Goal: Task Accomplishment & Management: Manage account settings

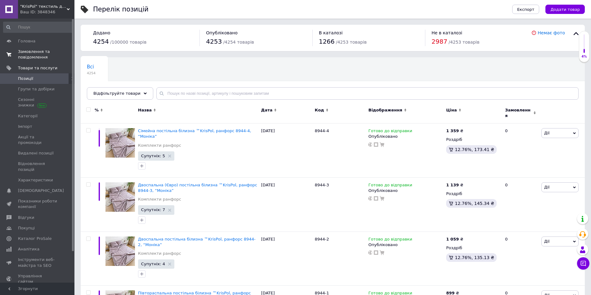
click at [38, 53] on span "Замовлення та повідомлення" at bounding box center [37, 54] width 39 height 11
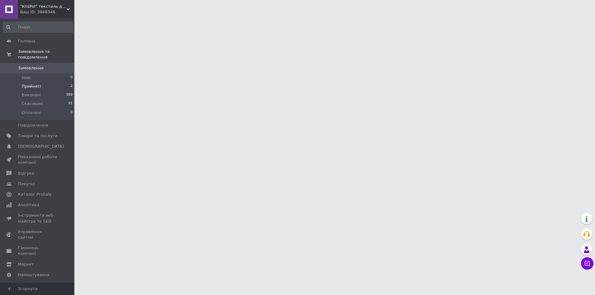
click at [57, 82] on li "Прийняті 2" at bounding box center [38, 86] width 76 height 9
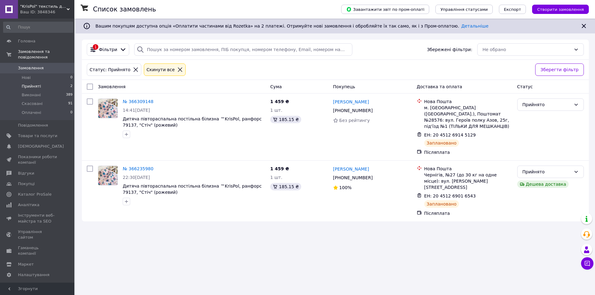
click at [28, 65] on span "Замовлення" at bounding box center [31, 68] width 26 height 6
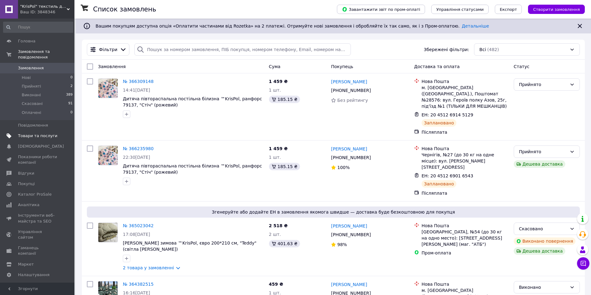
click at [33, 133] on span "Товари та послуги" at bounding box center [37, 136] width 39 height 6
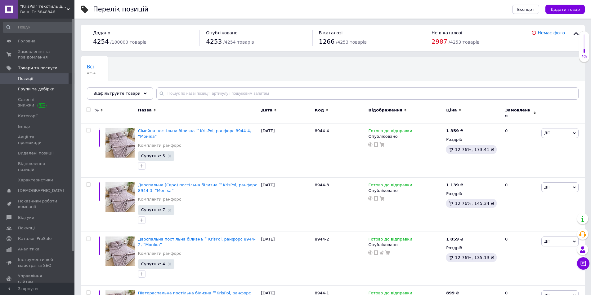
click at [39, 89] on span "Групи та добірки" at bounding box center [36, 90] width 37 height 6
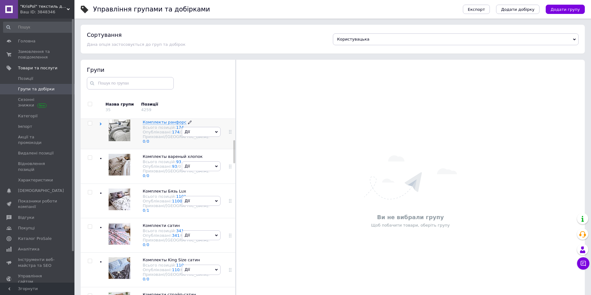
scroll to position [186, 0]
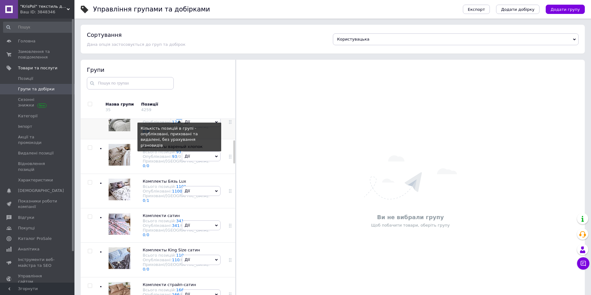
click at [176, 120] on link "174" at bounding box center [180, 117] width 8 height 5
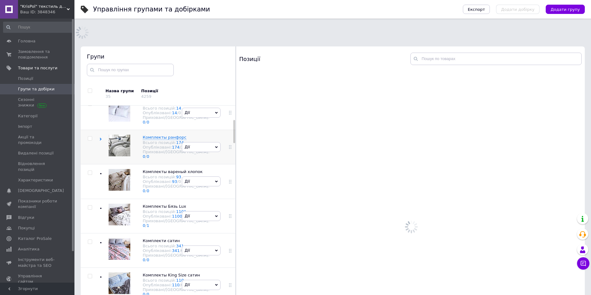
scroll to position [149, 0]
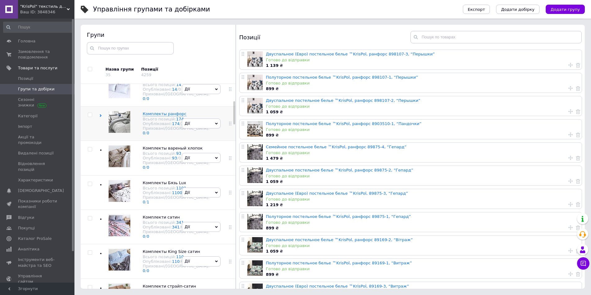
click at [190, 141] on div "[PERSON_NAME] групу Редагувати групу Додати підгрупу Додати товар Видалити групу" at bounding box center [201, 123] width 42 height 34
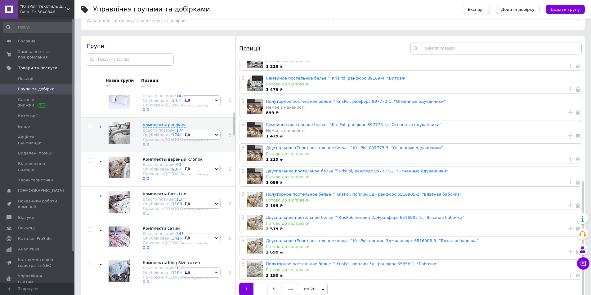
scroll to position [35, 0]
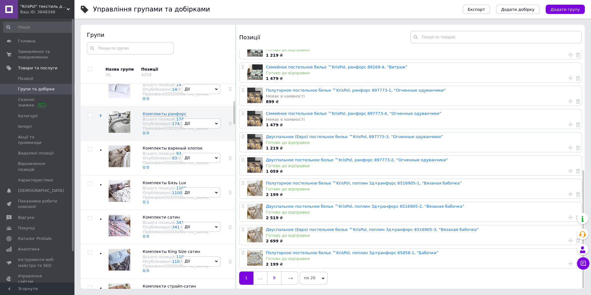
click at [275, 279] on link "9" at bounding box center [274, 278] width 14 height 13
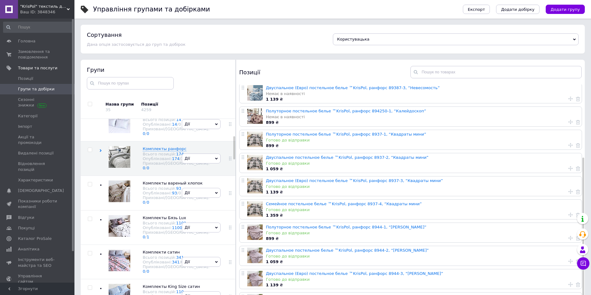
scroll to position [105, 0]
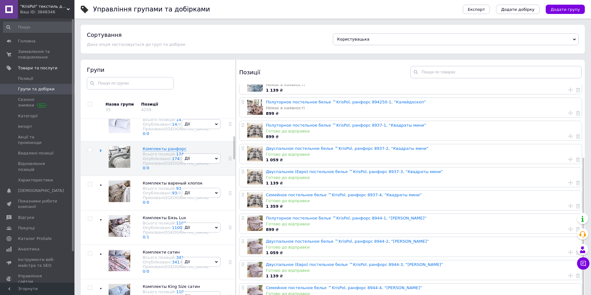
click at [568, 134] on icon at bounding box center [570, 136] width 4 height 4
click at [540, 127] on span "На першу позицію" at bounding box center [527, 129] width 39 height 5
click at [505, 127] on input "На першу позицію" at bounding box center [503, 129] width 4 height 4
radio input "true"
click at [530, 151] on button "Застосувати" at bounding box center [530, 153] width 59 height 12
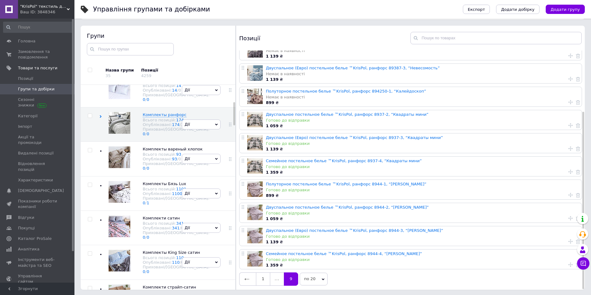
scroll to position [35, 0]
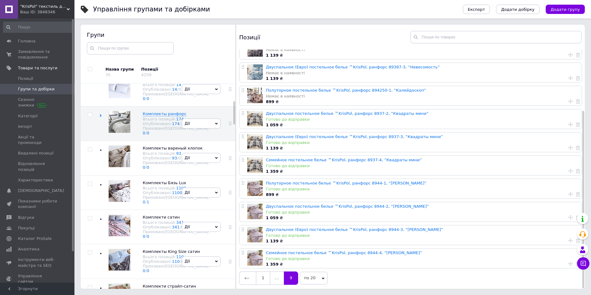
click at [570, 122] on icon at bounding box center [570, 124] width 4 height 4
click at [517, 115] on span "На першу позицію" at bounding box center [527, 117] width 39 height 5
click at [505, 115] on input "На першу позицію" at bounding box center [503, 117] width 4 height 4
radio input "true"
click at [526, 140] on button "Застосувати" at bounding box center [530, 141] width 59 height 12
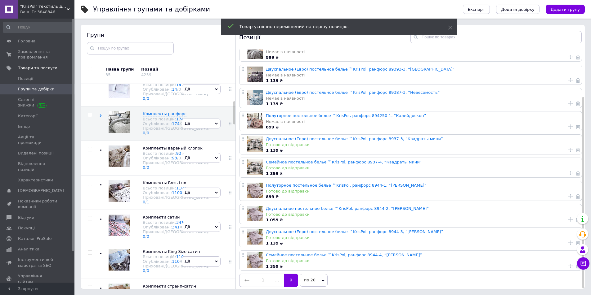
scroll to position [59, 0]
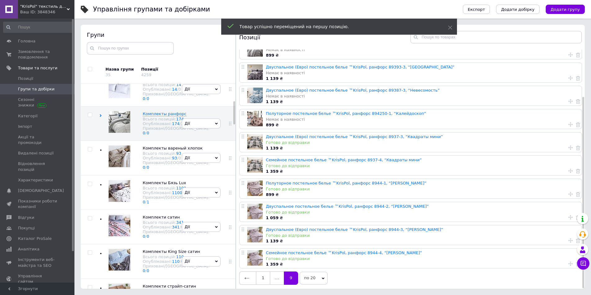
click at [568, 146] on icon at bounding box center [570, 148] width 4 height 4
click at [543, 138] on div "На першу позицію" at bounding box center [530, 141] width 59 height 6
radio input "true"
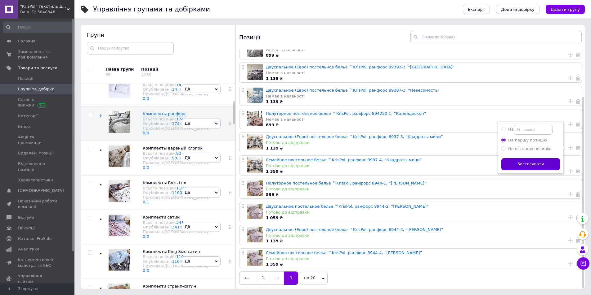
click at [528, 164] on button "Застосувати" at bounding box center [530, 164] width 59 height 12
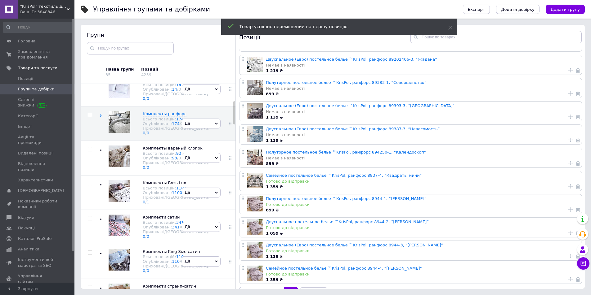
scroll to position [36, 0]
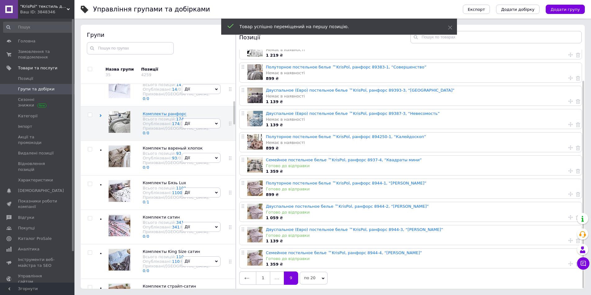
click at [568, 169] on icon at bounding box center [570, 171] width 4 height 4
click at [527, 162] on span "На першу позицію" at bounding box center [527, 163] width 39 height 5
click at [505, 162] on input "На першу позицію" at bounding box center [503, 163] width 4 height 4
radio input "true"
click at [527, 182] on button "Застосувати" at bounding box center [530, 188] width 59 height 12
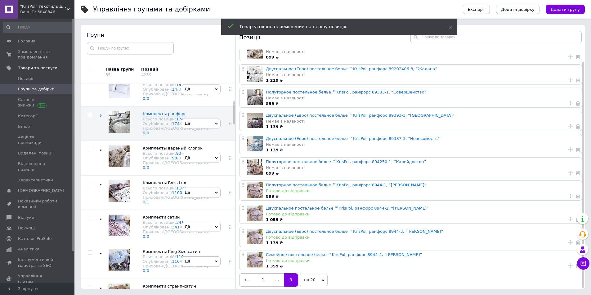
scroll to position [12, 0]
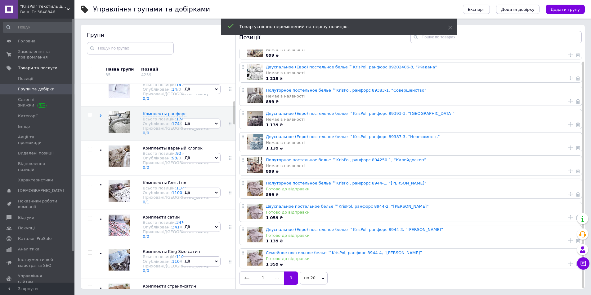
click at [568, 192] on icon at bounding box center [570, 194] width 4 height 4
click at [540, 187] on span "На першу позицію" at bounding box center [527, 186] width 39 height 5
click at [505, 187] on input "На першу позицію" at bounding box center [503, 186] width 4 height 4
radio input "true"
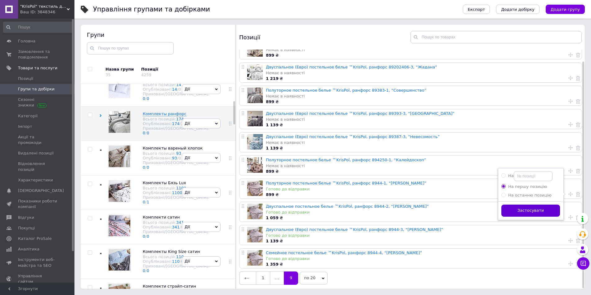
click at [532, 209] on button "Застосувати" at bounding box center [530, 211] width 59 height 12
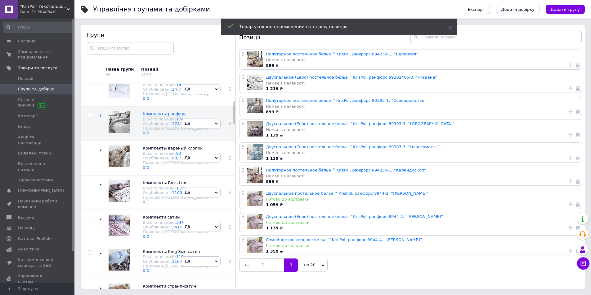
click at [569, 205] on icon at bounding box center [570, 204] width 4 height 4
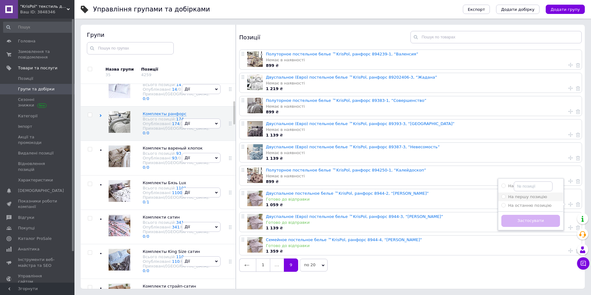
click at [531, 196] on span "На першу позицію" at bounding box center [527, 197] width 39 height 5
click at [505, 196] on input "На першу позицію" at bounding box center [503, 197] width 4 height 4
radio input "true"
click at [530, 223] on button "Застосувати" at bounding box center [530, 221] width 59 height 12
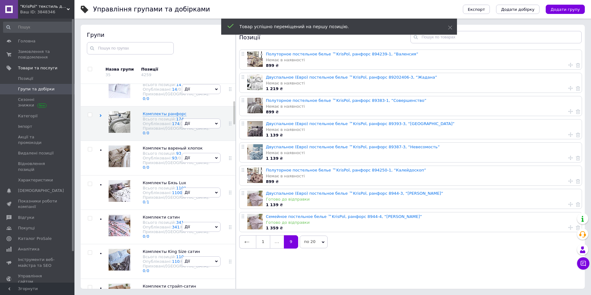
click at [568, 205] on icon at bounding box center [570, 204] width 4 height 4
click at [531, 199] on span "На першу позицію" at bounding box center [527, 197] width 39 height 5
click at [505, 199] on input "На першу позицію" at bounding box center [503, 197] width 4 height 4
radio input "true"
click at [529, 221] on button "Застосувати" at bounding box center [530, 221] width 59 height 12
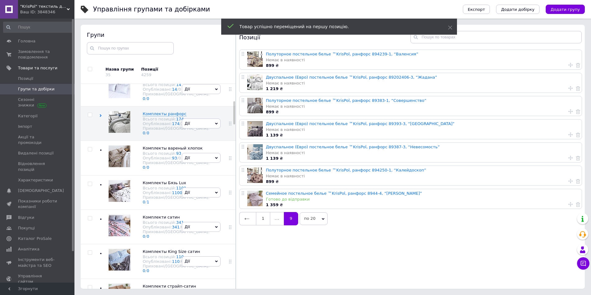
click at [568, 205] on icon at bounding box center [570, 204] width 4 height 4
click at [525, 197] on span "На першу позицію" at bounding box center [527, 197] width 39 height 5
click at [505, 197] on input "На першу позицію" at bounding box center [503, 197] width 4 height 4
radio input "true"
click at [524, 221] on button "Застосувати" at bounding box center [530, 221] width 59 height 12
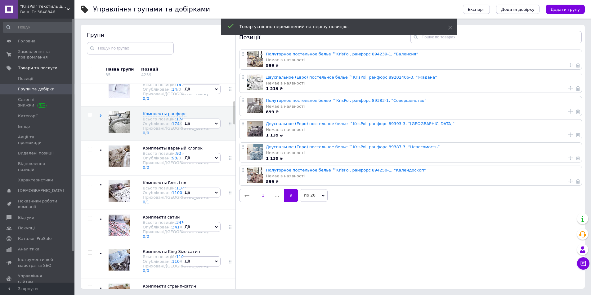
click at [264, 198] on link "1" at bounding box center [263, 195] width 14 height 13
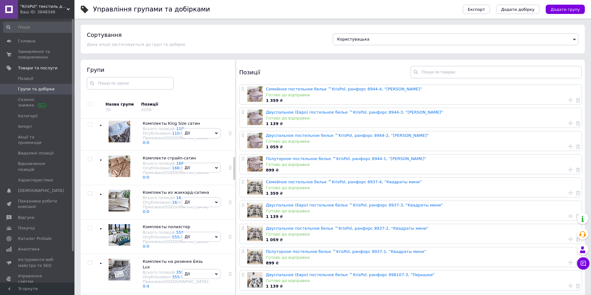
scroll to position [335, 0]
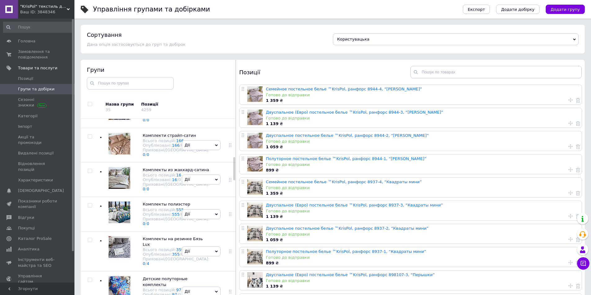
click at [177, 93] on div "Комплекти сатин Всього позицій: 341 Опубліковані: 341 / 0 Приховані/Видалені: 0…" at bounding box center [139, 76] width 81 height 34
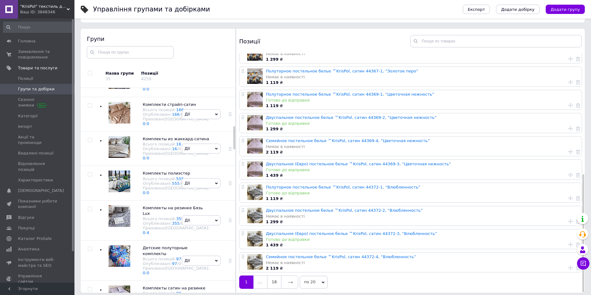
scroll to position [35, 0]
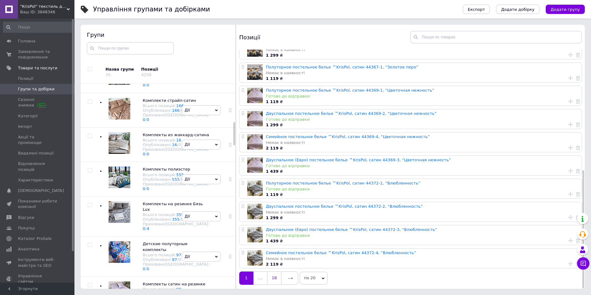
click at [272, 279] on link "18" at bounding box center [274, 278] width 14 height 13
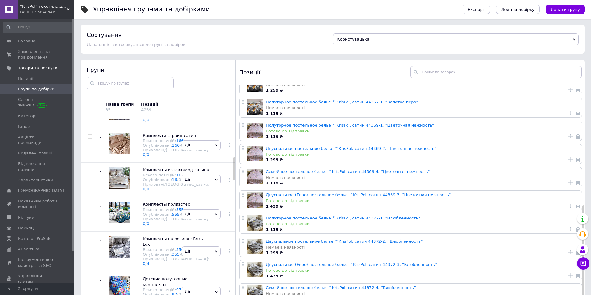
scroll to position [0, 0]
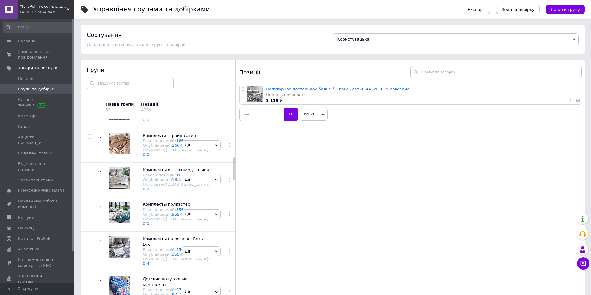
click at [252, 117] on link at bounding box center [247, 114] width 17 height 13
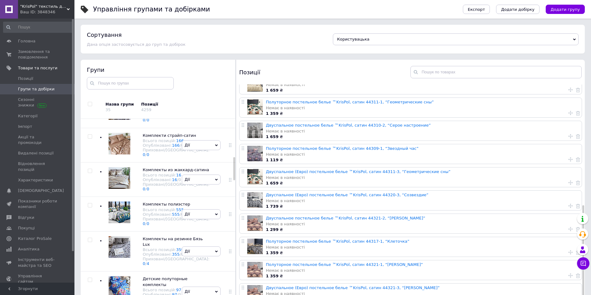
scroll to position [35, 0]
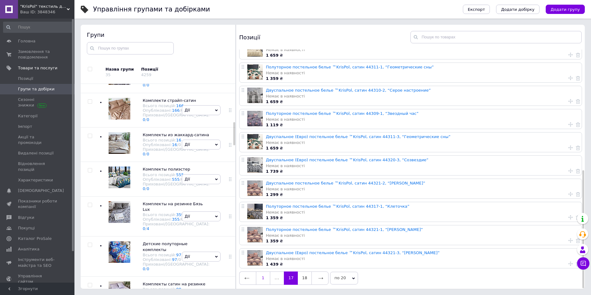
click at [262, 278] on link "1" at bounding box center [263, 278] width 14 height 13
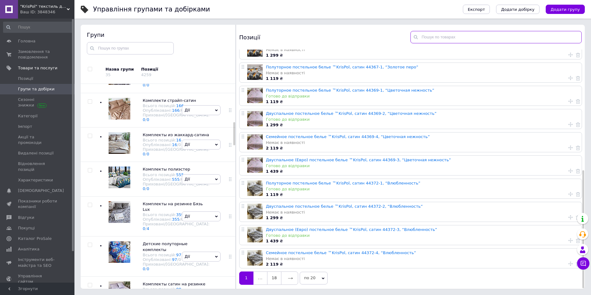
click at [433, 37] on input "text" at bounding box center [495, 37] width 171 height 12
paste input "44413"
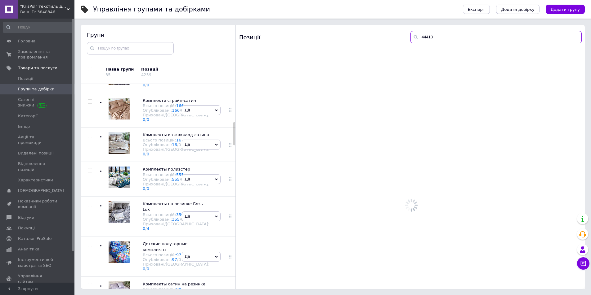
scroll to position [0, 0]
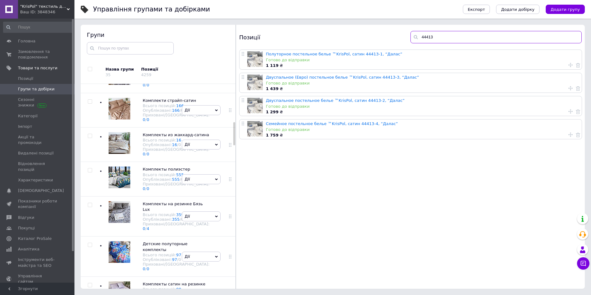
type input "44413"
click at [569, 64] on icon at bounding box center [570, 65] width 4 height 4
click at [544, 69] on div "На першу позицію" at bounding box center [530, 70] width 59 height 6
radio input "true"
click at [540, 92] on button "Застосувати" at bounding box center [530, 94] width 59 height 12
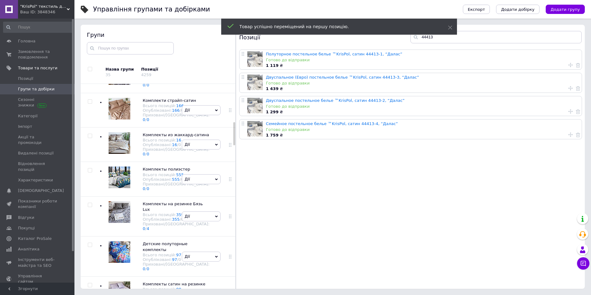
click at [566, 88] on span at bounding box center [568, 88] width 7 height 5
click at [537, 77] on li "На першу позицію" at bounding box center [530, 81] width 65 height 9
radio input "true"
click at [528, 102] on button "Застосувати" at bounding box center [530, 105] width 59 height 12
click at [569, 111] on icon at bounding box center [570, 111] width 4 height 4
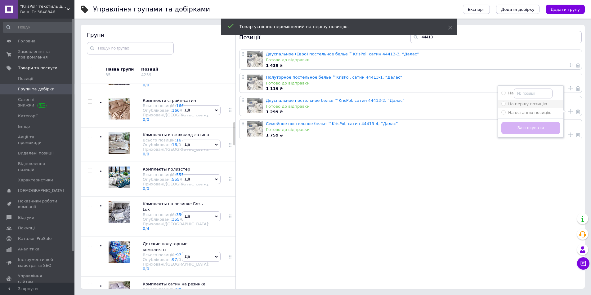
click at [523, 105] on span "На першу позицію" at bounding box center [527, 104] width 39 height 5
click at [505, 105] on input "На першу позицію" at bounding box center [503, 104] width 4 height 4
radio input "true"
click at [524, 126] on button "Застосувати" at bounding box center [530, 128] width 59 height 12
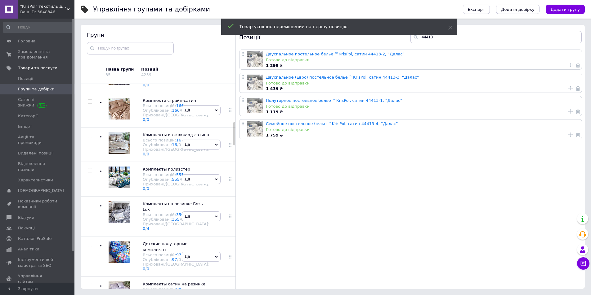
click at [568, 135] on icon at bounding box center [570, 135] width 4 height 4
click at [535, 128] on span "На першу позицію" at bounding box center [527, 127] width 39 height 5
click at [505, 128] on input "На першу позицію" at bounding box center [503, 127] width 4 height 4
radio input "true"
click at [531, 151] on button "Застосувати" at bounding box center [530, 151] width 59 height 12
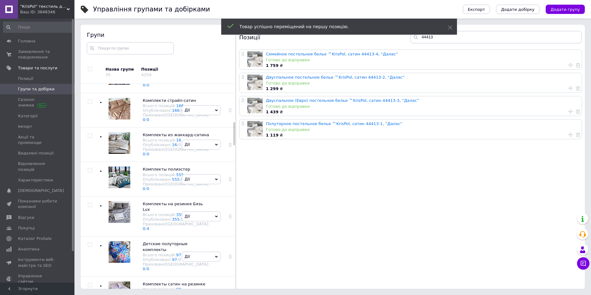
click at [188, 58] on div "[PERSON_NAME] групу Редагувати групу Додати підгрупу Додати товар Видалити групу" at bounding box center [201, 41] width 42 height 34
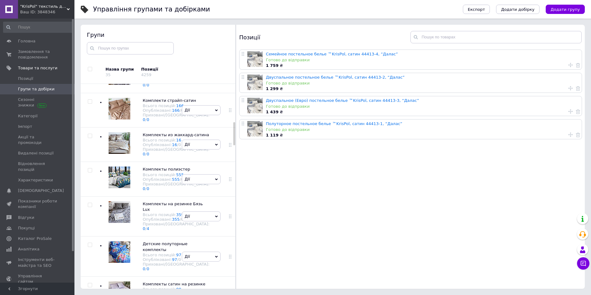
click at [151, 19] on div "Приховані/Видалені: 0 / 1" at bounding box center [176, 13] width 67 height 9
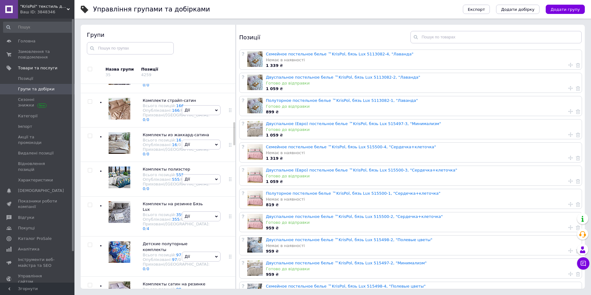
click at [177, 58] on div "Комплекти сатин Всього позицій: 341 Опубліковані: 341 / 0 Приховані/Видалені: 0…" at bounding box center [139, 41] width 81 height 34
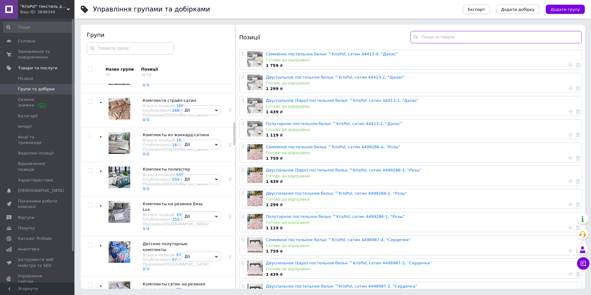
click at [428, 39] on input "text" at bounding box center [495, 37] width 171 height 12
paste input "4498941"
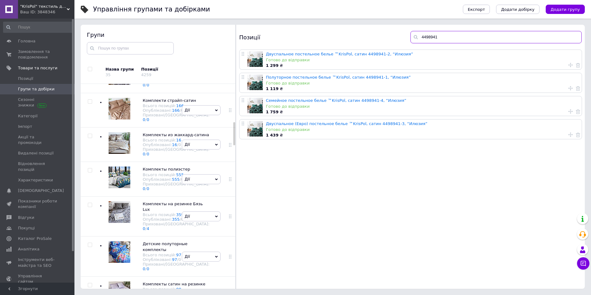
type input "4498941"
click at [568, 65] on use at bounding box center [570, 65] width 4 height 4
click at [546, 69] on div "На першу позицію" at bounding box center [530, 70] width 59 height 6
radio input "true"
click at [541, 93] on button "Застосувати" at bounding box center [530, 94] width 59 height 12
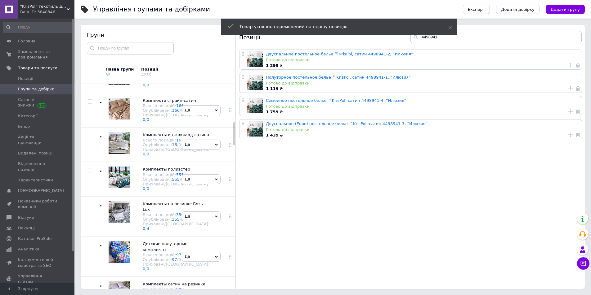
click at [568, 89] on use at bounding box center [570, 88] width 4 height 4
click at [536, 83] on div "На першу позицію" at bounding box center [527, 81] width 39 height 6
click at [505, 82] on input "На першу позицію" at bounding box center [503, 80] width 4 height 4
radio input "true"
click at [535, 102] on button "Застосувати" at bounding box center [530, 105] width 59 height 12
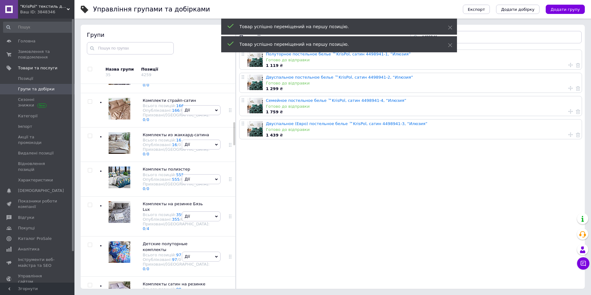
click at [568, 111] on icon at bounding box center [570, 111] width 4 height 4
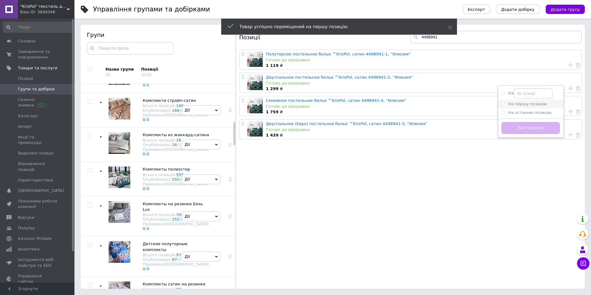
click at [537, 106] on span "На першу позицію" at bounding box center [527, 104] width 39 height 5
click at [505, 106] on input "На першу позицію" at bounding box center [503, 104] width 4 height 4
radio input "true"
click at [537, 127] on button "Застосувати" at bounding box center [530, 128] width 59 height 12
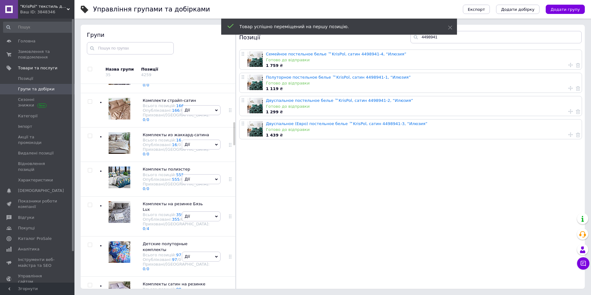
click at [568, 135] on icon at bounding box center [570, 135] width 4 height 4
click at [525, 131] on li "На першу позицію" at bounding box center [530, 127] width 65 height 9
radio input "true"
click at [528, 153] on button "Застосувати" at bounding box center [530, 151] width 59 height 12
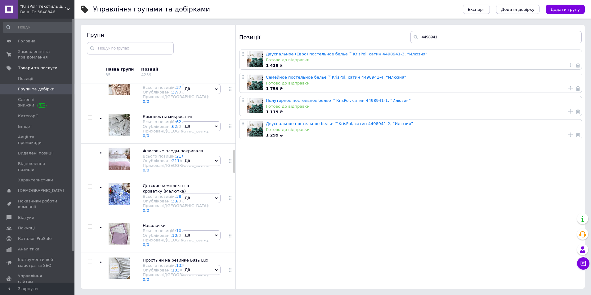
scroll to position [584, 0]
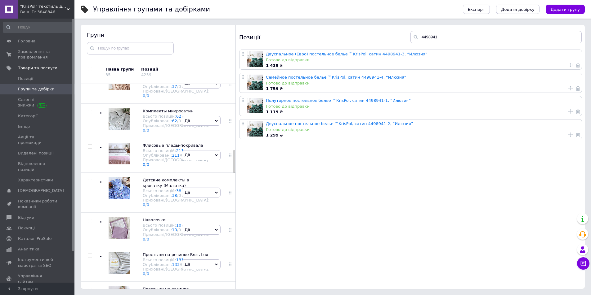
click at [175, 29] on div "Детские полуторные комплекты Всього позицій: 97 Опубліковані: 97 / 0 Приховані/…" at bounding box center [139, 9] width 81 height 40
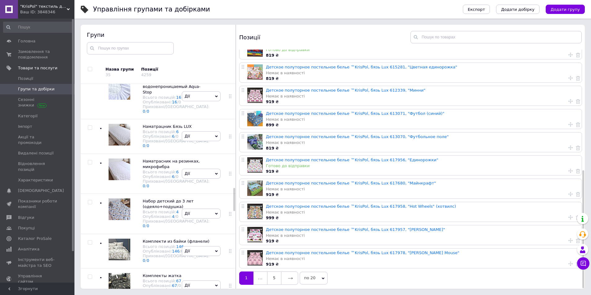
scroll to position [925, 0]
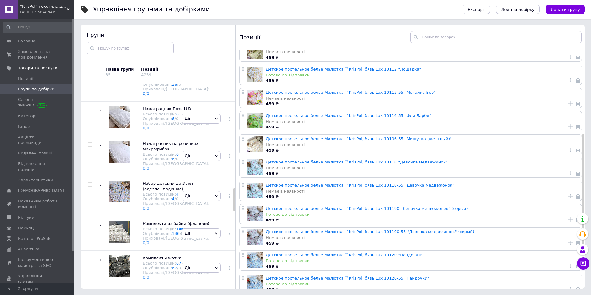
scroll to position [245, 0]
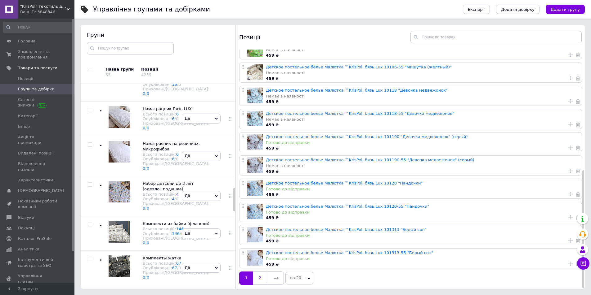
click at [260, 280] on link "2" at bounding box center [260, 278] width 14 height 13
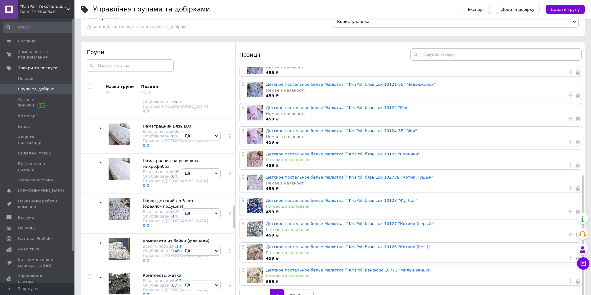
scroll to position [35, 0]
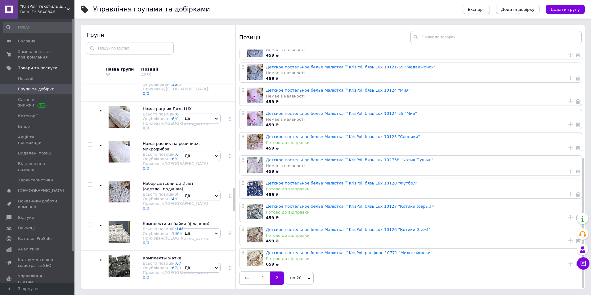
click at [568, 192] on use at bounding box center [570, 194] width 4 height 4
click at [543, 184] on div "На першу позицію" at bounding box center [530, 187] width 59 height 6
radio input "true"
click at [539, 210] on button "Застосувати" at bounding box center [530, 211] width 59 height 12
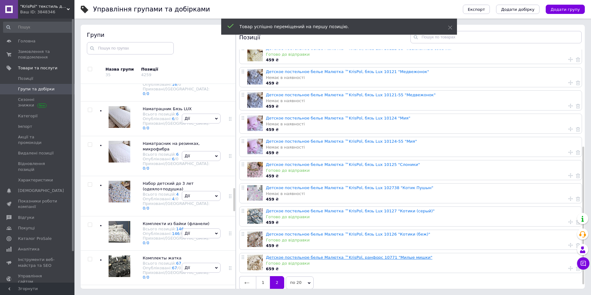
scroll to position [175, 0]
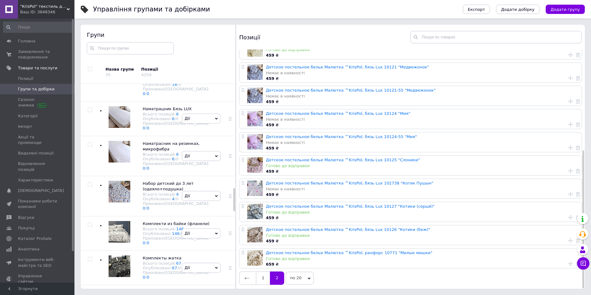
click at [568, 262] on icon at bounding box center [570, 264] width 4 height 4
click at [514, 255] on span "На першу позицію" at bounding box center [527, 256] width 39 height 5
click at [505, 255] on input "На першу позицію" at bounding box center [503, 256] width 4 height 4
radio input "true"
click at [526, 276] on button "Застосувати" at bounding box center [530, 281] width 59 height 12
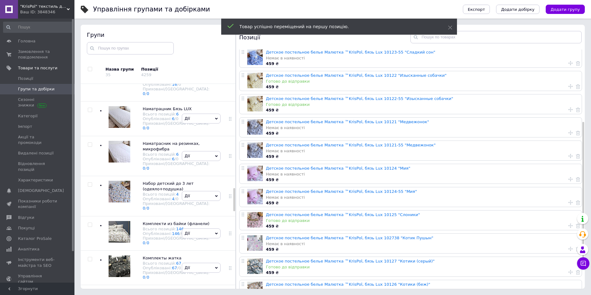
scroll to position [152, 0]
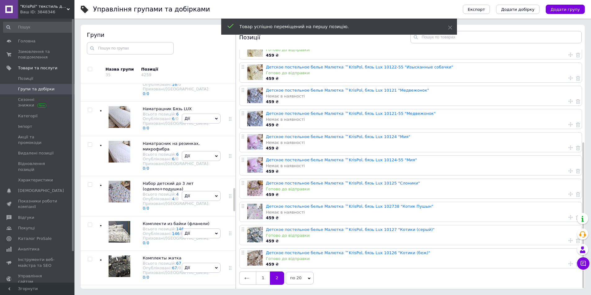
click at [568, 262] on icon at bounding box center [570, 264] width 4 height 4
click at [519, 255] on span "На першу позицію" at bounding box center [527, 256] width 39 height 5
click at [505, 255] on input "На першу позицію" at bounding box center [503, 256] width 4 height 4
radio input "true"
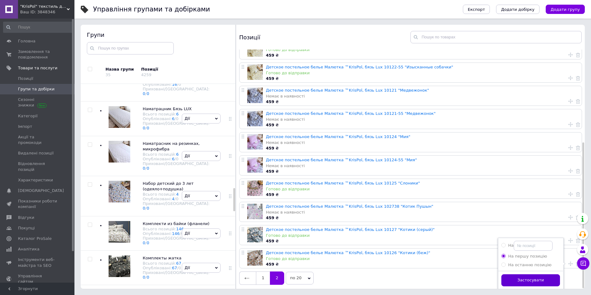
click at [522, 277] on button "Застосувати" at bounding box center [530, 281] width 59 height 12
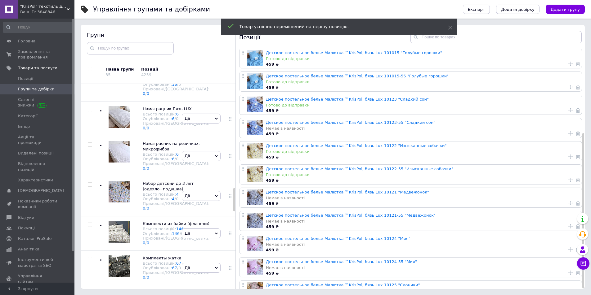
scroll to position [129, 0]
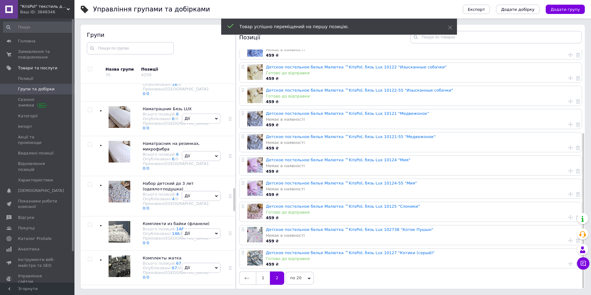
click at [568, 262] on icon at bounding box center [570, 264] width 4 height 4
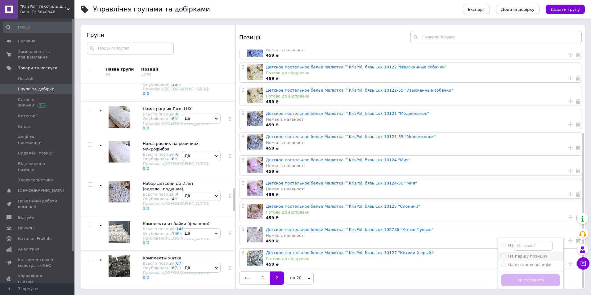
click at [516, 254] on span "На першу позицію" at bounding box center [527, 256] width 39 height 5
click at [505, 254] on input "На першу позицію" at bounding box center [503, 256] width 4 height 4
radio input "true"
click at [516, 278] on button "Застосувати" at bounding box center [530, 281] width 59 height 12
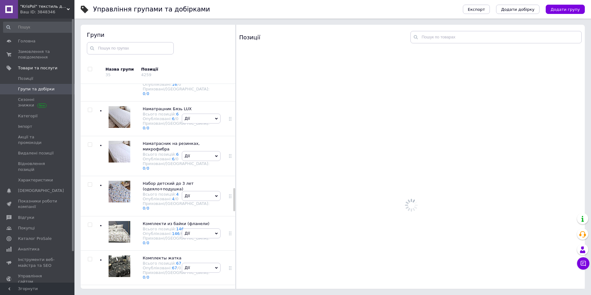
scroll to position [0, 0]
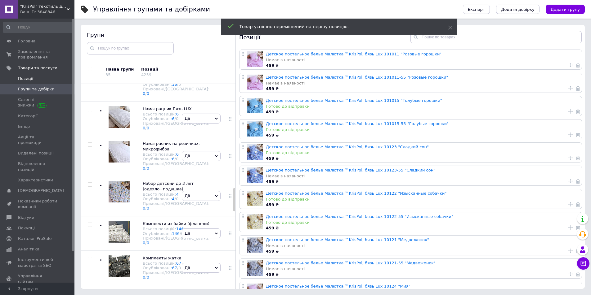
click at [27, 81] on span "Позиції" at bounding box center [25, 79] width 15 height 6
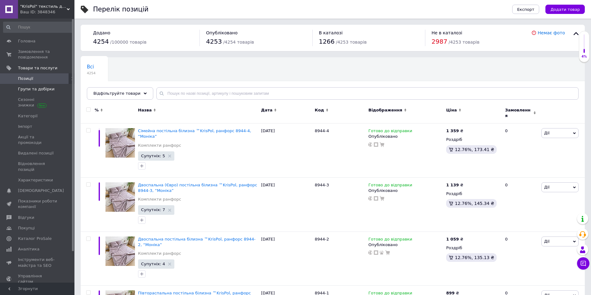
click at [29, 92] on link "Групи та добірки" at bounding box center [38, 89] width 76 height 11
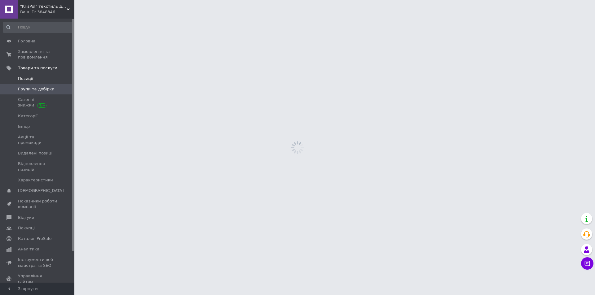
click at [30, 79] on span "Позиції" at bounding box center [25, 79] width 15 height 6
